Goal: Use online tool/utility: Utilize a website feature to perform a specific function

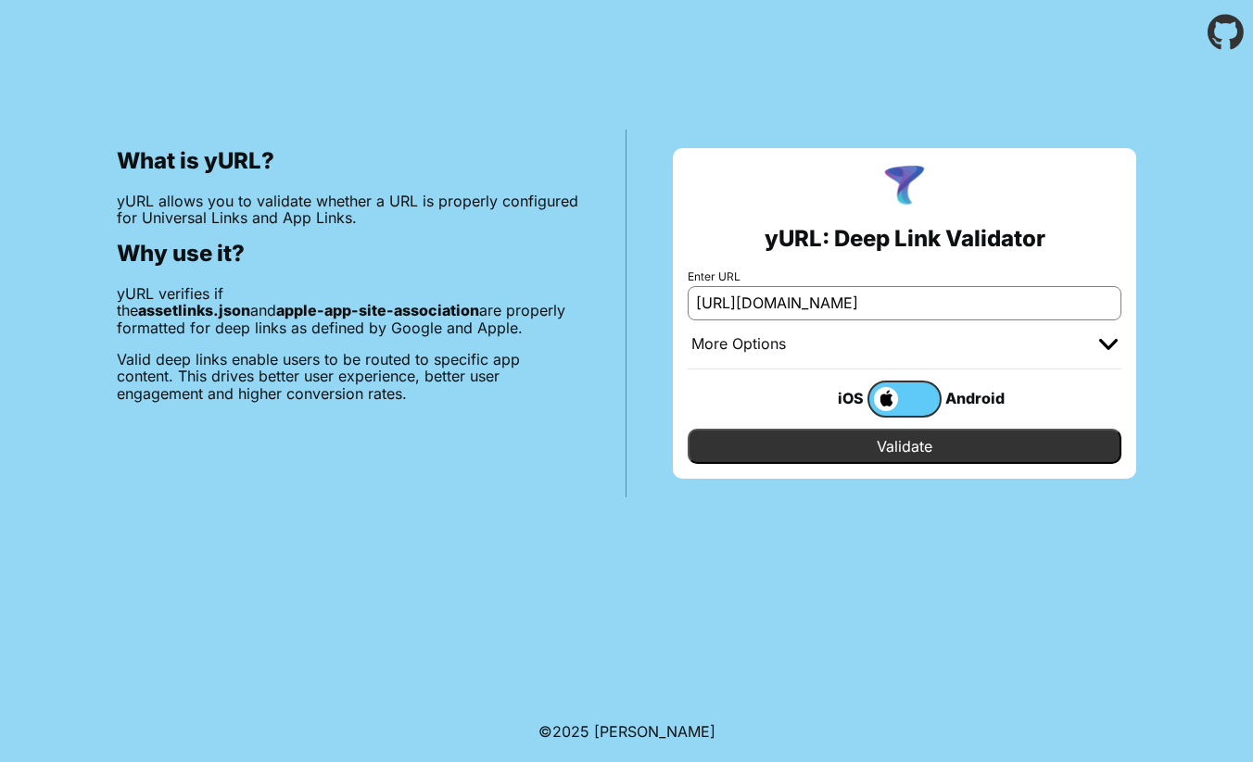
type input "[URL][DOMAIN_NAME]"
click at [928, 450] on input "Validate" at bounding box center [904, 446] width 434 height 35
click at [1111, 344] on img at bounding box center [1108, 344] width 19 height 11
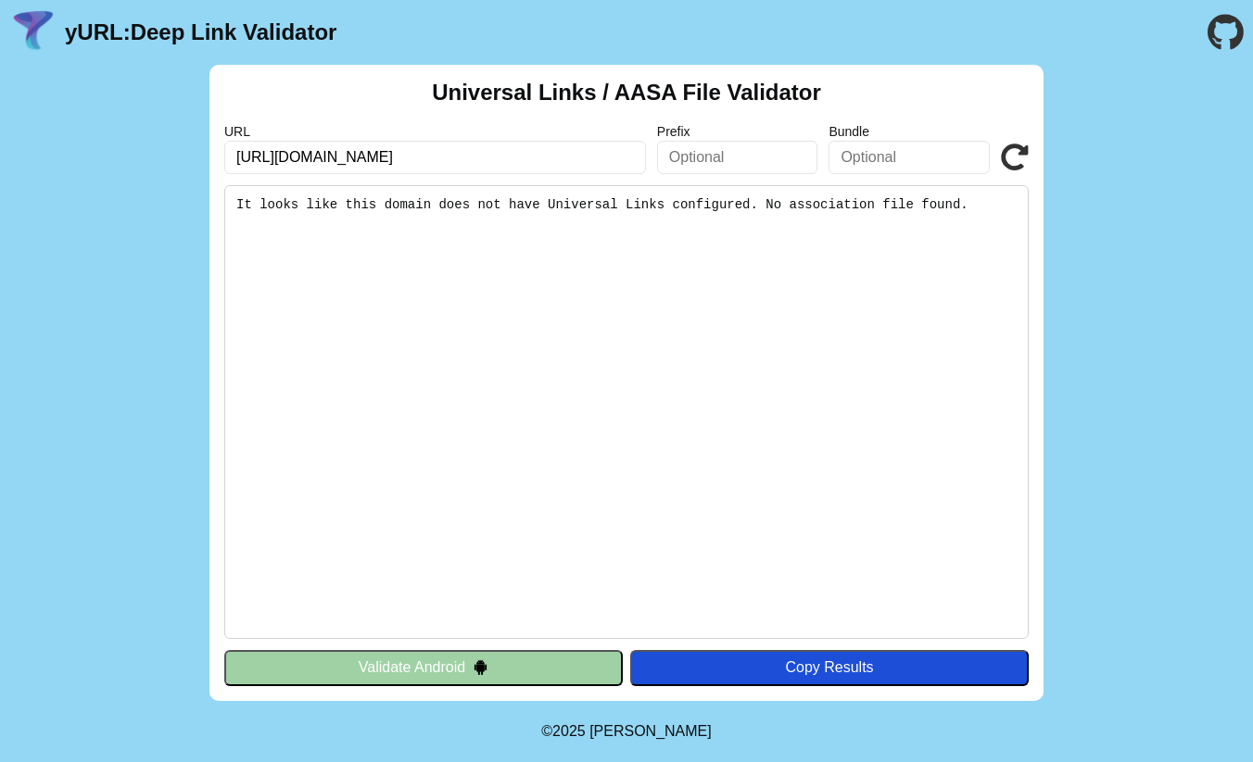
click at [279, 157] on input "[URL][DOMAIN_NAME]" at bounding box center [435, 157] width 422 height 33
type input "[URL][DOMAIN_NAME]"
click at [1011, 157] on icon at bounding box center [1015, 158] width 28 height 28
click at [329, 165] on input "https://www.raisin.com" at bounding box center [435, 157] width 422 height 33
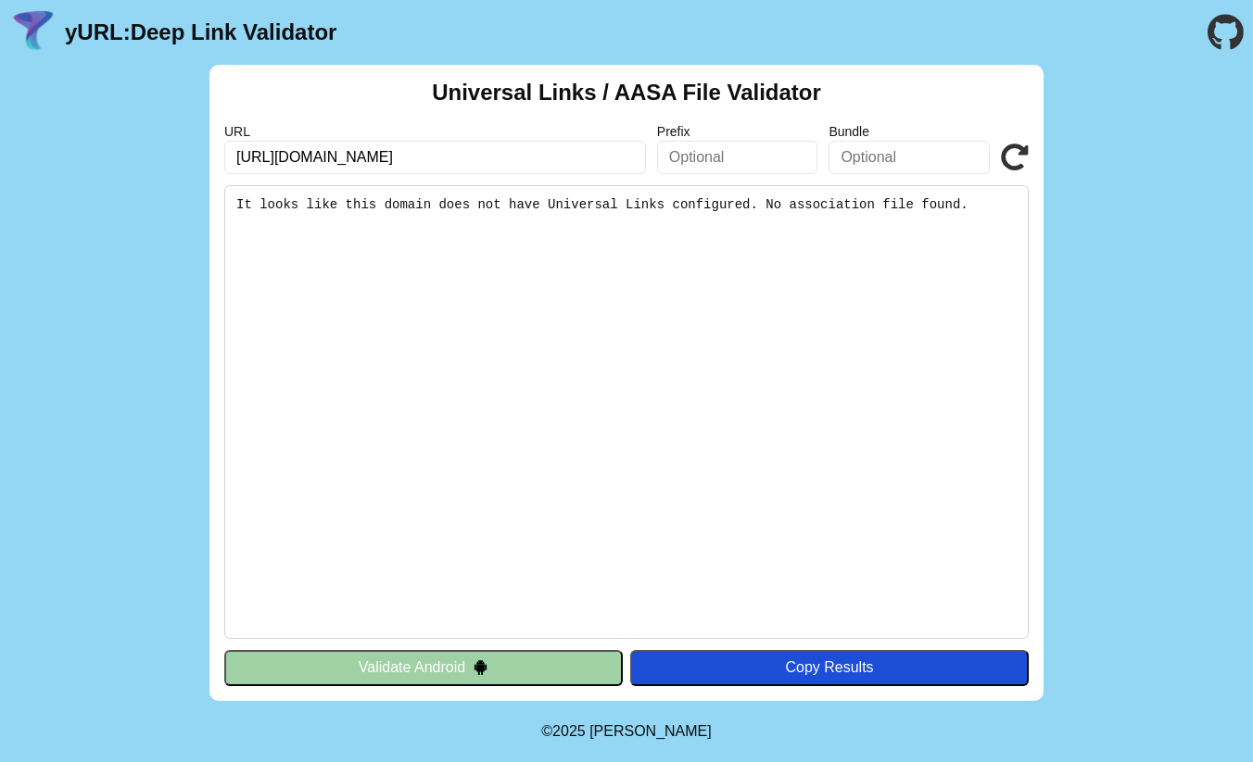
type input "https://www.youtube.com"
click at [1016, 164] on icon at bounding box center [1015, 158] width 28 height 28
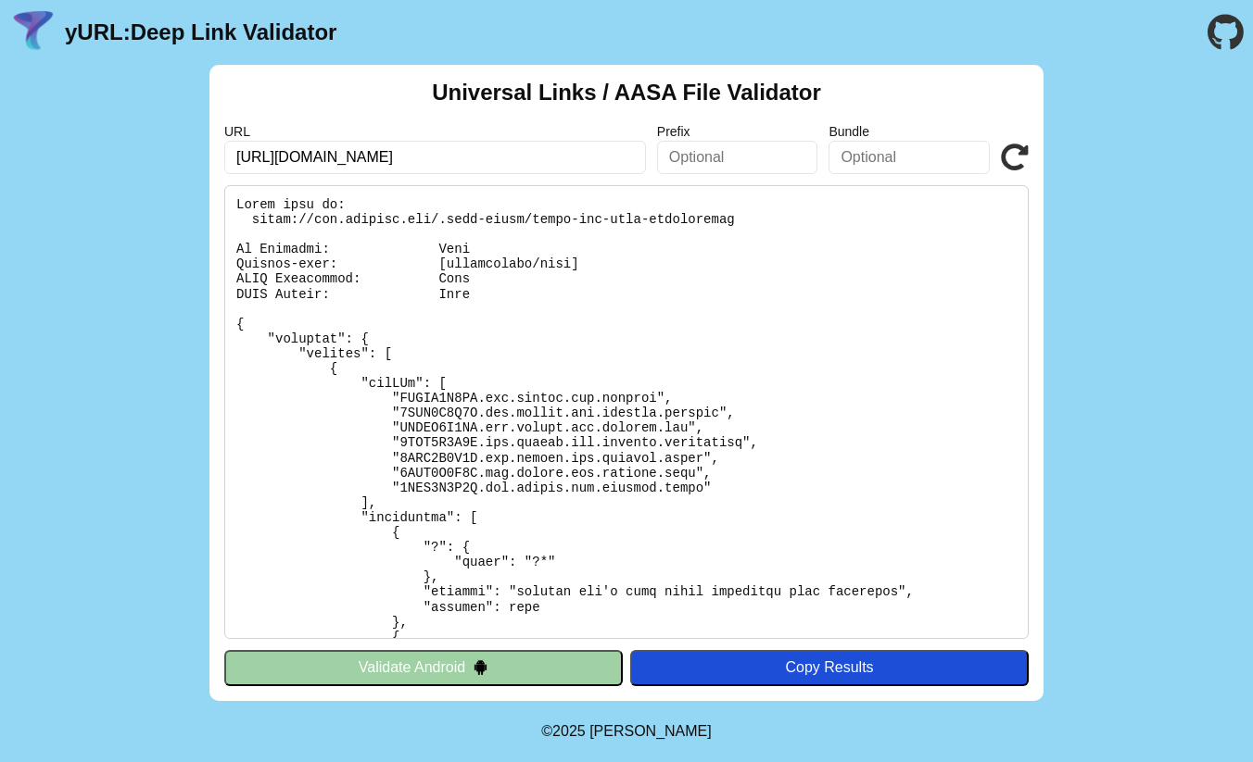
click at [334, 157] on input "https://www.youtube.com" at bounding box center [435, 157] width 422 height 33
type input "https://www.raisin.com"
click at [1027, 156] on icon at bounding box center [1015, 158] width 28 height 28
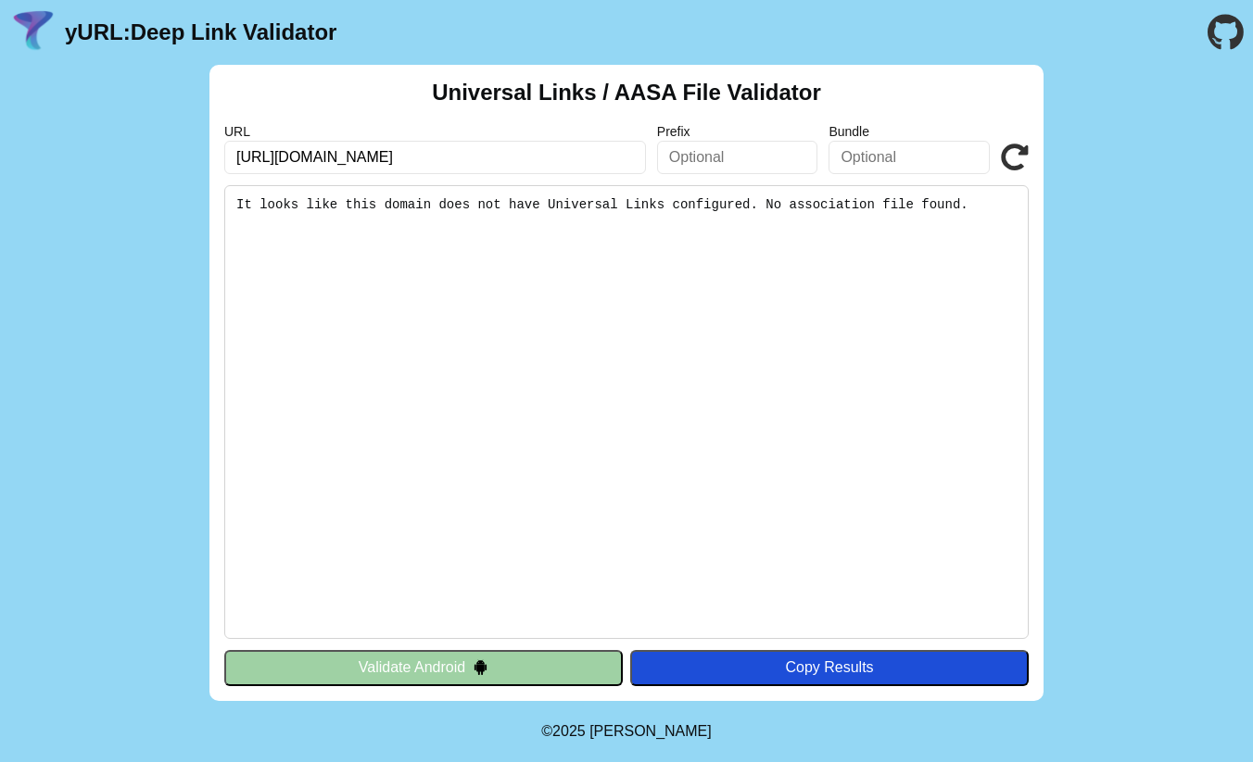
click at [760, 152] on input "text" at bounding box center [737, 157] width 161 height 33
click at [906, 169] on input "text" at bounding box center [908, 157] width 161 height 33
click at [739, 158] on input "text" at bounding box center [737, 157] width 161 height 33
click at [724, 158] on input "praveen-yurl" at bounding box center [737, 157] width 161 height 33
click at [729, 158] on input "praveen-yurl" at bounding box center [737, 157] width 161 height 33
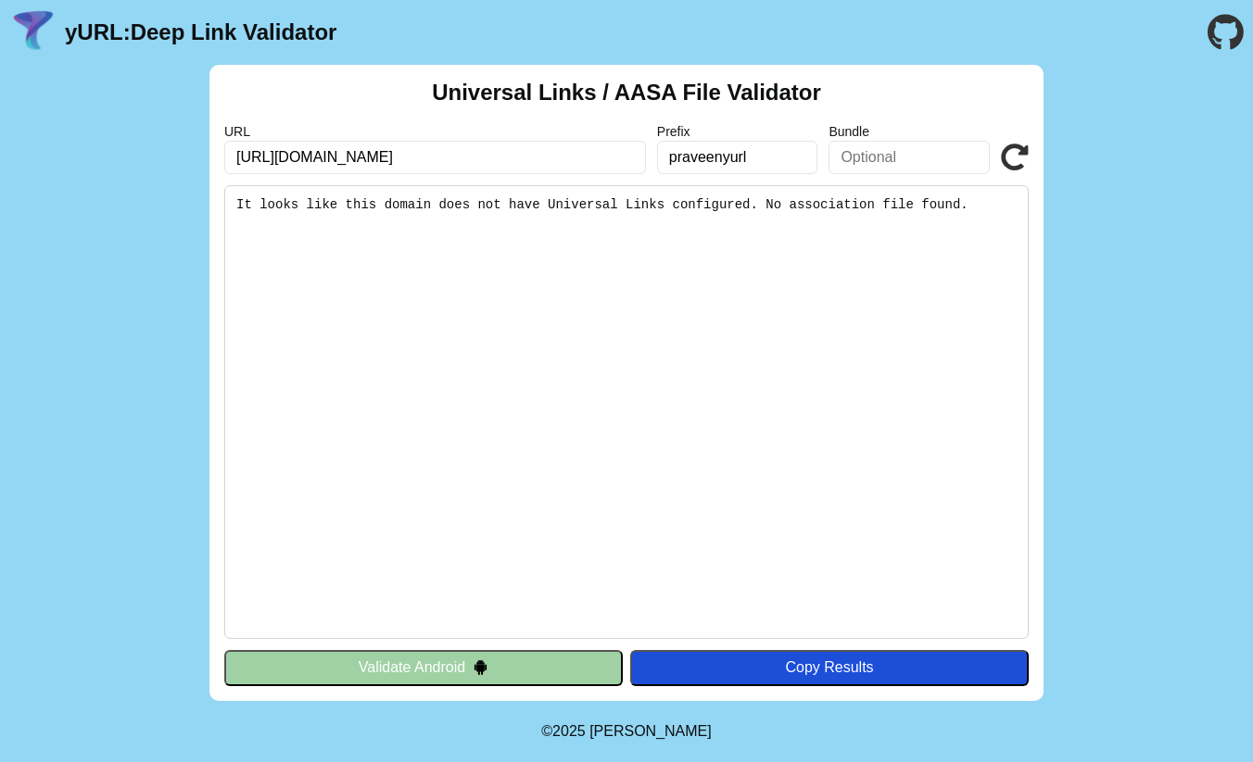
type input "praveenyurl"
click at [1019, 155] on icon at bounding box center [1015, 158] width 28 height 28
click at [801, 233] on pre "It looks like this domain does not have Universal Links configured. No associat…" at bounding box center [626, 412] width 804 height 454
click at [737, 143] on input "praveenyurl" at bounding box center [737, 157] width 161 height 33
click at [682, 159] on input "praveenyurl" at bounding box center [737, 157] width 161 height 33
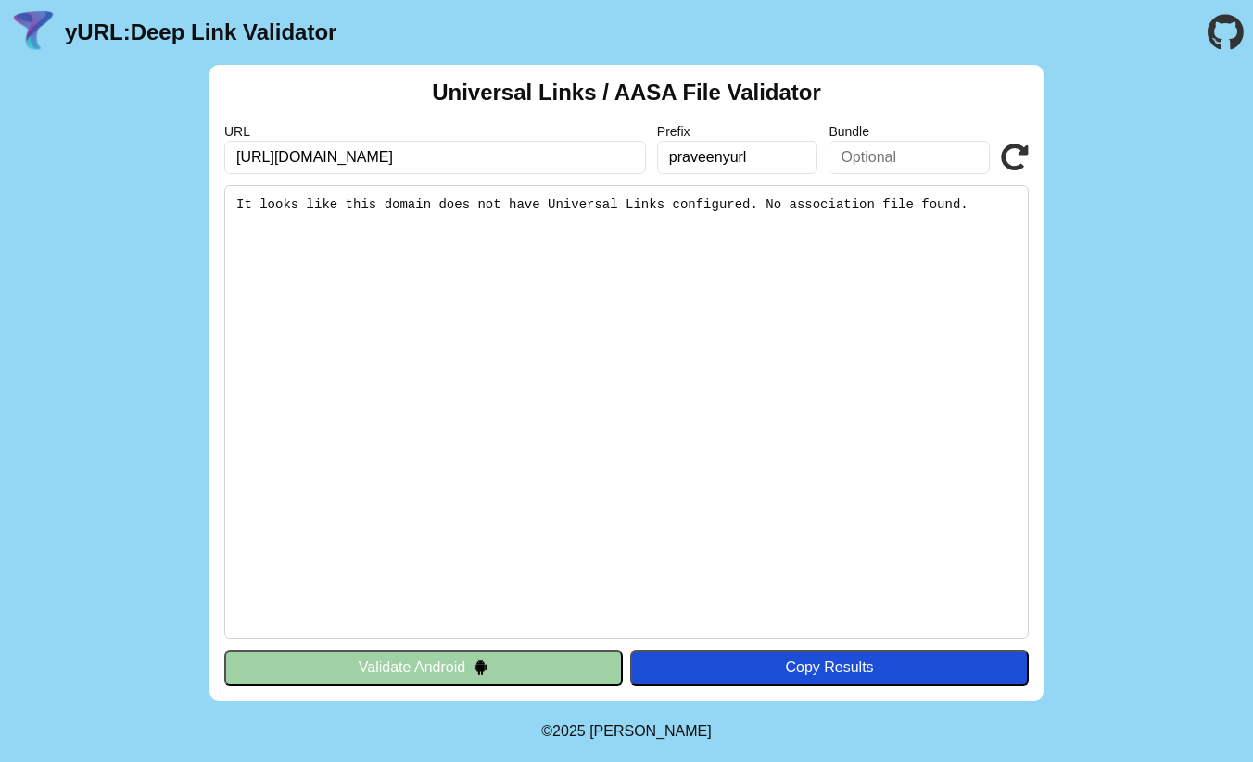
click at [682, 159] on input "praveenyurl" at bounding box center [737, 157] width 161 height 33
click at [1026, 158] on icon at bounding box center [1015, 158] width 28 height 28
click at [770, 152] on input "praveenyurl" at bounding box center [737, 157] width 161 height 33
click at [1019, 160] on icon at bounding box center [1015, 158] width 28 height 28
